Goal: Check status

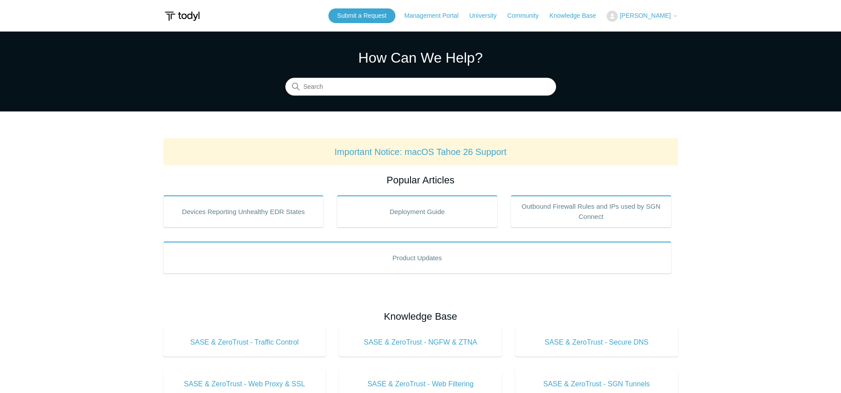
click at [630, 8] on div "Submit a Request Management Portal University Community Knowledge Base [PERSON_…" at bounding box center [504, 15] width 350 height 15
click at [633, 14] on span "[PERSON_NAME]" at bounding box center [645, 15] width 51 height 7
click at [631, 39] on link "My Support Requests" at bounding box center [650, 35] width 87 height 16
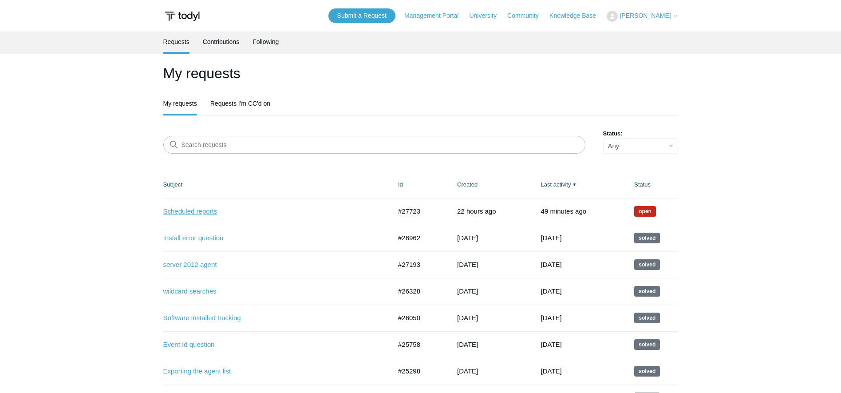
click at [194, 211] on link "Scheduled reports" at bounding box center [270, 211] width 215 height 10
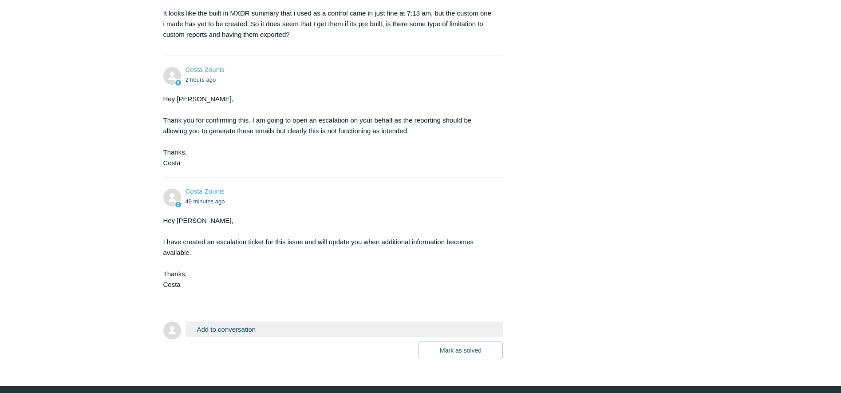
scroll to position [852, 0]
